Goal: Information Seeking & Learning: Learn about a topic

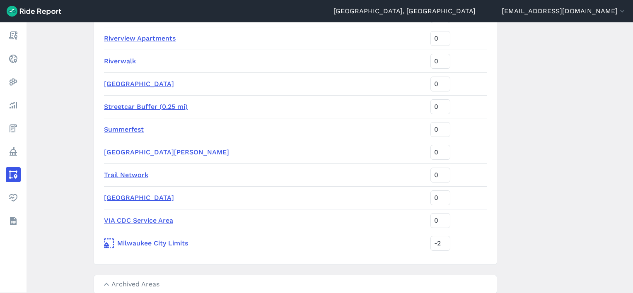
scroll to position [1486, 0]
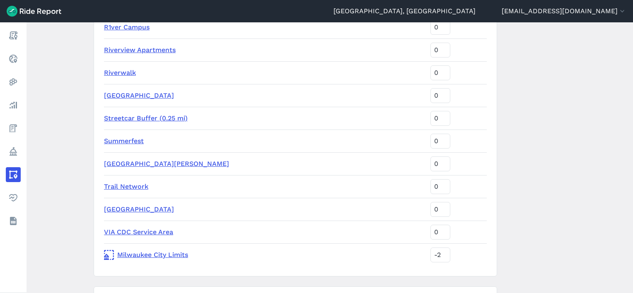
click at [144, 121] on link "Streetcar Buffer (0.25 mi)" at bounding box center [146, 118] width 84 height 8
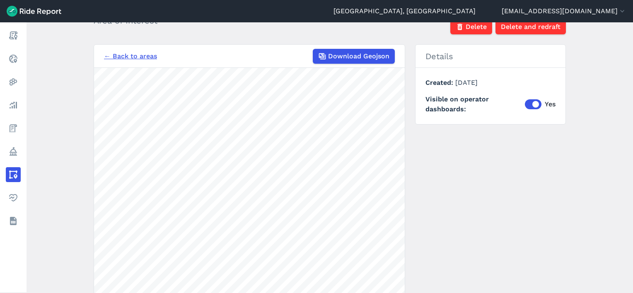
scroll to position [124, 0]
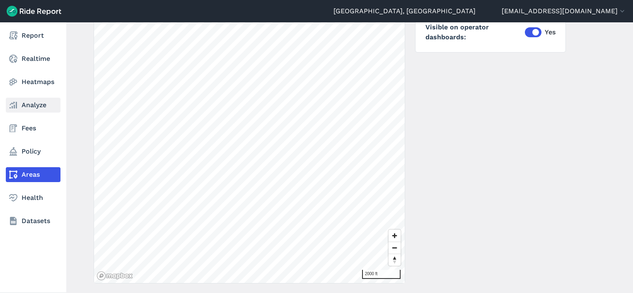
click at [20, 106] on link "Analyze" at bounding box center [33, 105] width 55 height 15
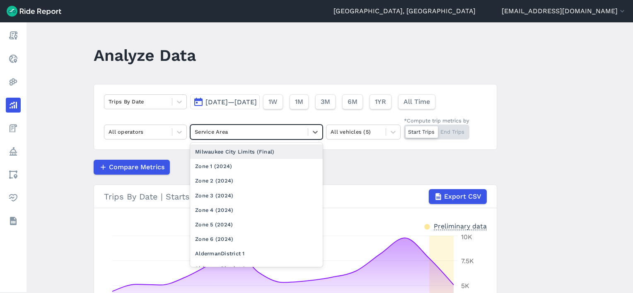
click at [224, 135] on div at bounding box center [249, 132] width 109 height 10
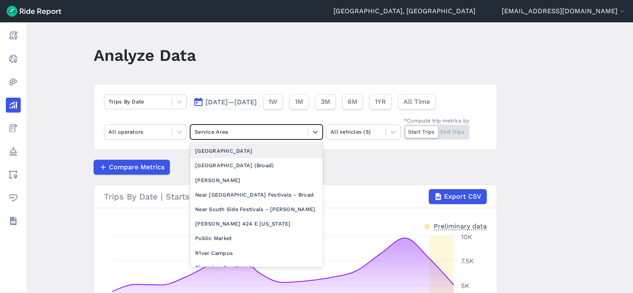
scroll to position [869, 0]
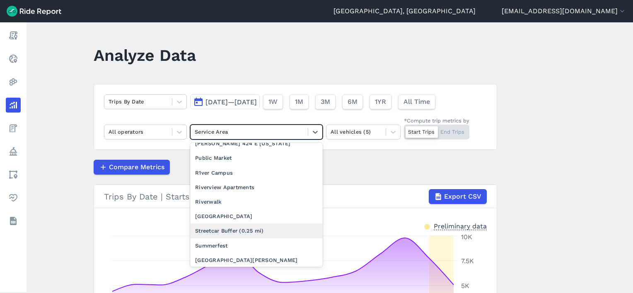
click at [227, 226] on div "Streetcar Buffer (0.25 mi)" at bounding box center [256, 231] width 132 height 14
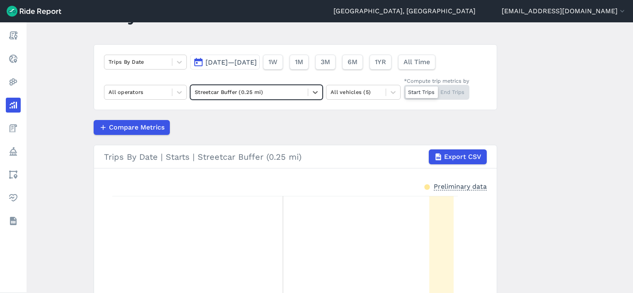
scroll to position [35, 0]
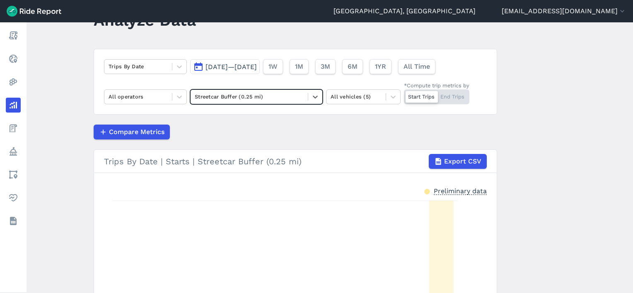
click at [229, 65] on span "[DATE]—[DATE]" at bounding box center [230, 67] width 51 height 8
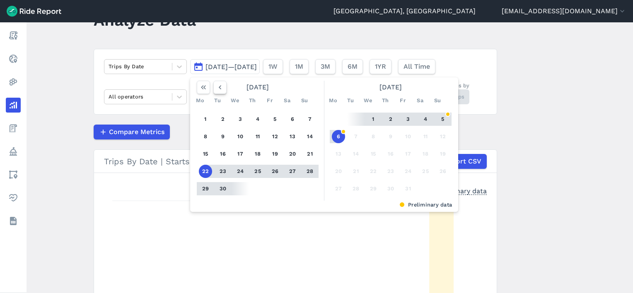
click at [220, 88] on icon "button" at bounding box center [220, 87] width 8 height 8
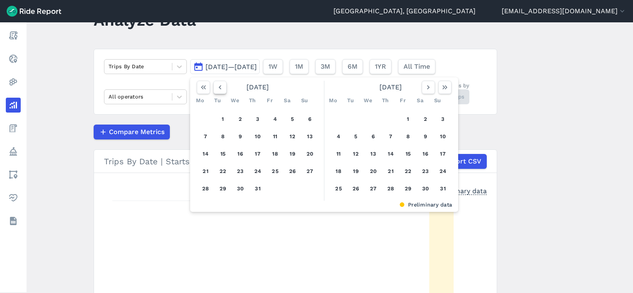
click at [220, 88] on icon "button" at bounding box center [220, 87] width 8 height 8
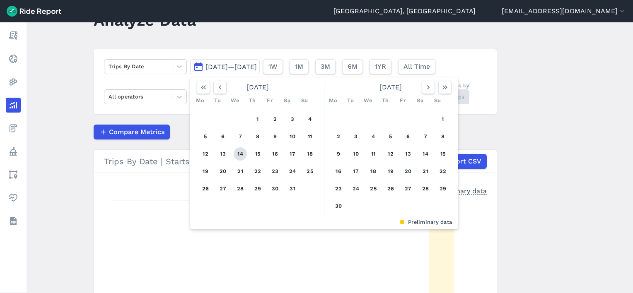
click at [235, 153] on button "14" at bounding box center [240, 153] width 13 height 13
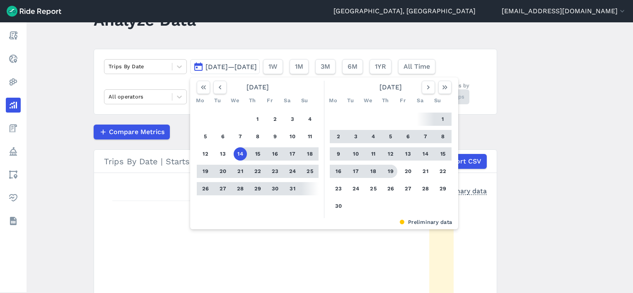
click at [391, 167] on button "19" at bounding box center [390, 171] width 13 height 13
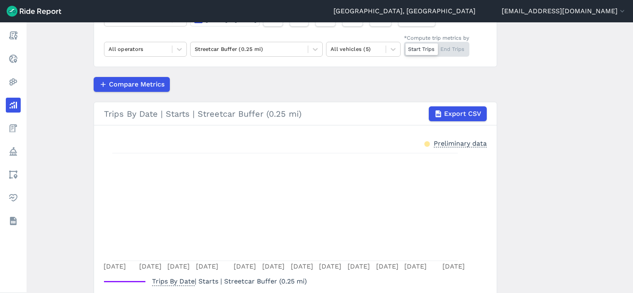
scroll to position [118, 0]
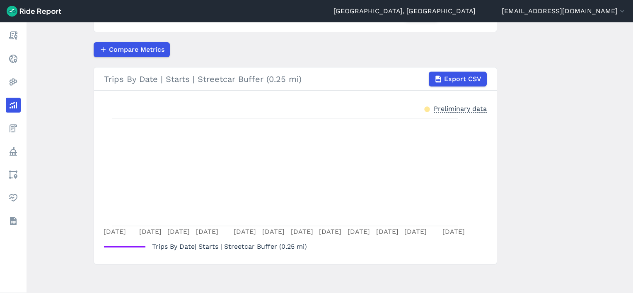
click at [401, 171] on icon "[DATE] May [DATE] May [DATE] May 31 [DATE] [DATE] [DATE] Jun [DATE] Jun 19" at bounding box center [295, 176] width 383 height 124
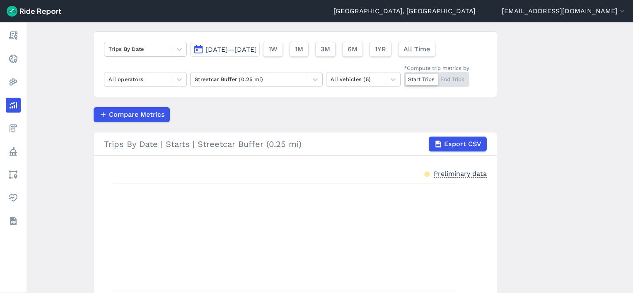
scroll to position [0, 0]
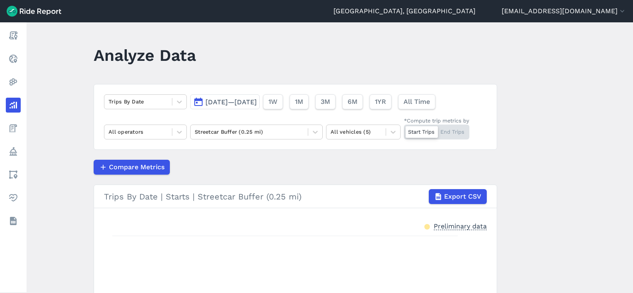
click at [229, 176] on article "Trips By Date [DATE]—[DATE] 1W 1M 3M 6M 1YR All Time All operators Streetcar Bu…" at bounding box center [295, 233] width 403 height 298
click at [156, 100] on div at bounding box center [137, 102] width 59 height 10
click at [228, 86] on div "Trips By Date [DATE]—[DATE] 1W 1M 3M 6M 1YR All Time All operators Streetcar Bu…" at bounding box center [295, 117] width 403 height 66
